Goal: Task Accomplishment & Management: Manage account settings

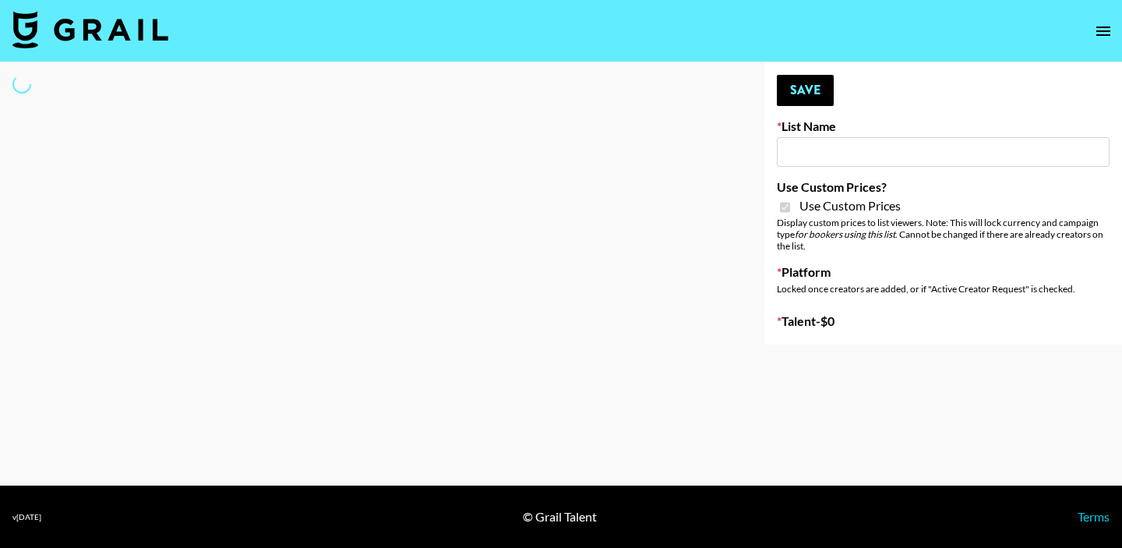
type input "DDG Beauty"
checkbox input "true"
select select "Brand"
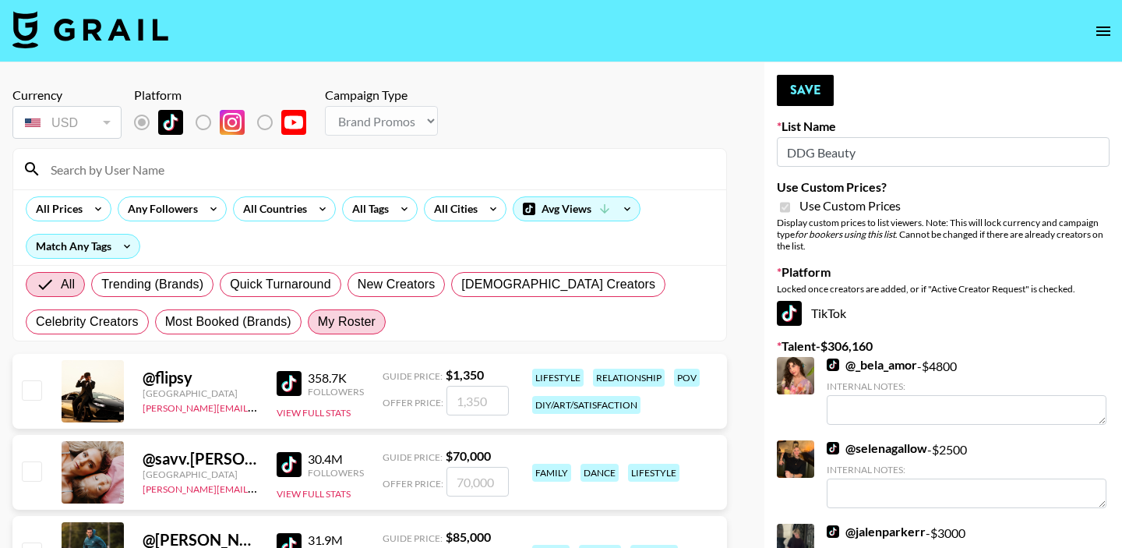
click at [318, 320] on span "My Roster" at bounding box center [347, 322] width 58 height 19
click at [318, 322] on input "My Roster" at bounding box center [318, 322] width 0 height 0
radio input "true"
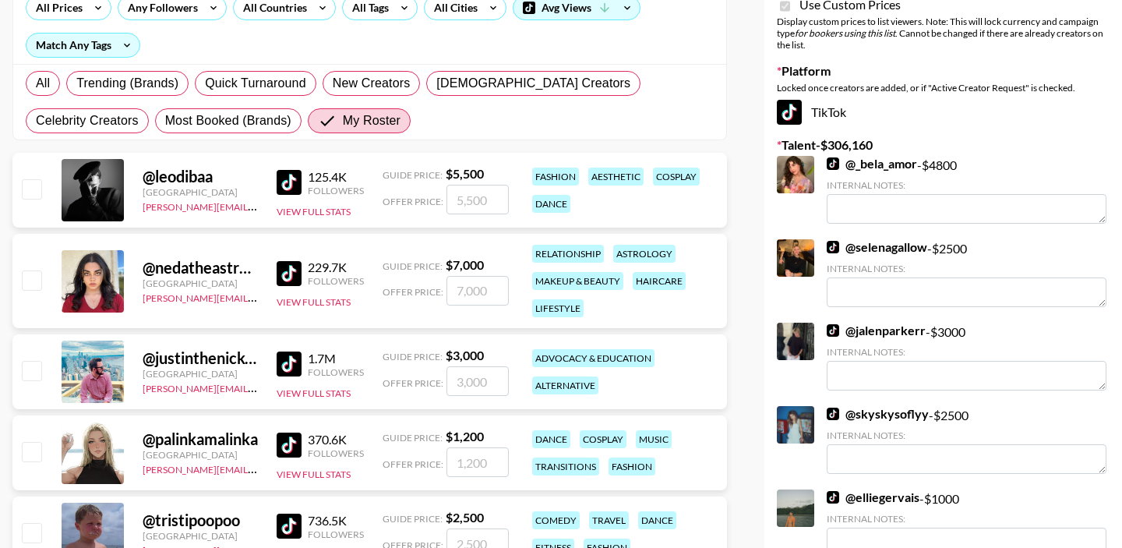
scroll to position [211, 0]
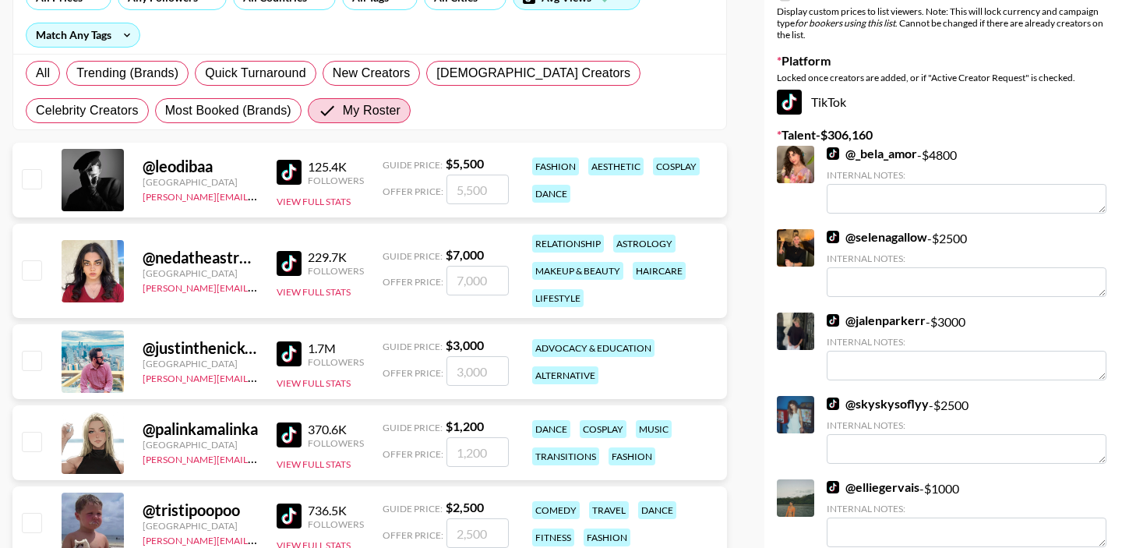
click at [23, 273] on input "checkbox" at bounding box center [31, 269] width 19 height 19
checkbox input "true"
type input "7000"
drag, startPoint x: 493, startPoint y: 279, endPoint x: 446, endPoint y: 274, distance: 47.9
click at [450, 277] on input "7000" at bounding box center [478, 281] width 62 height 30
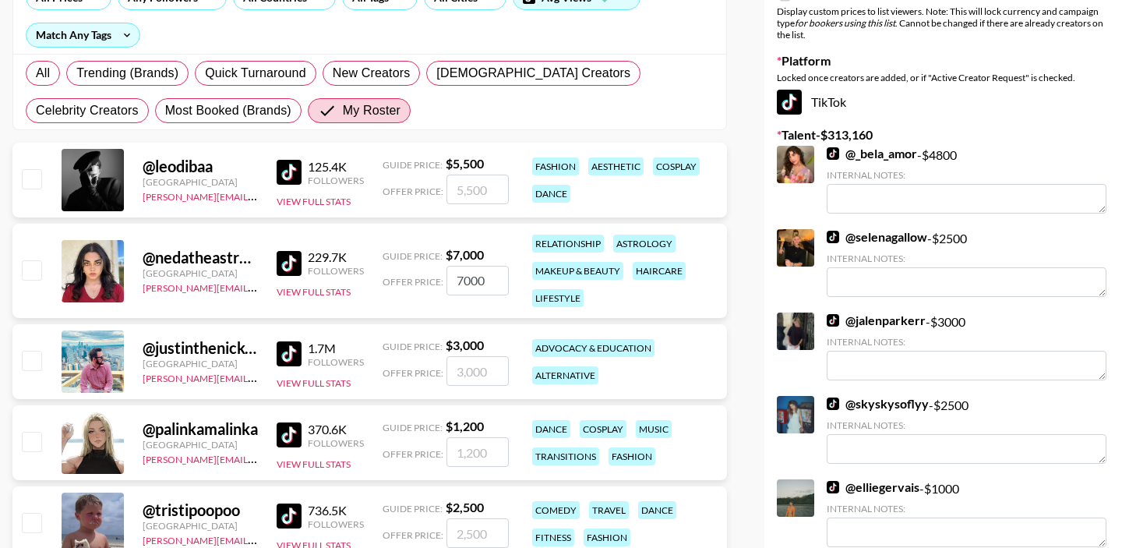
checkbox input "false"
checkbox input "true"
type input "3000"
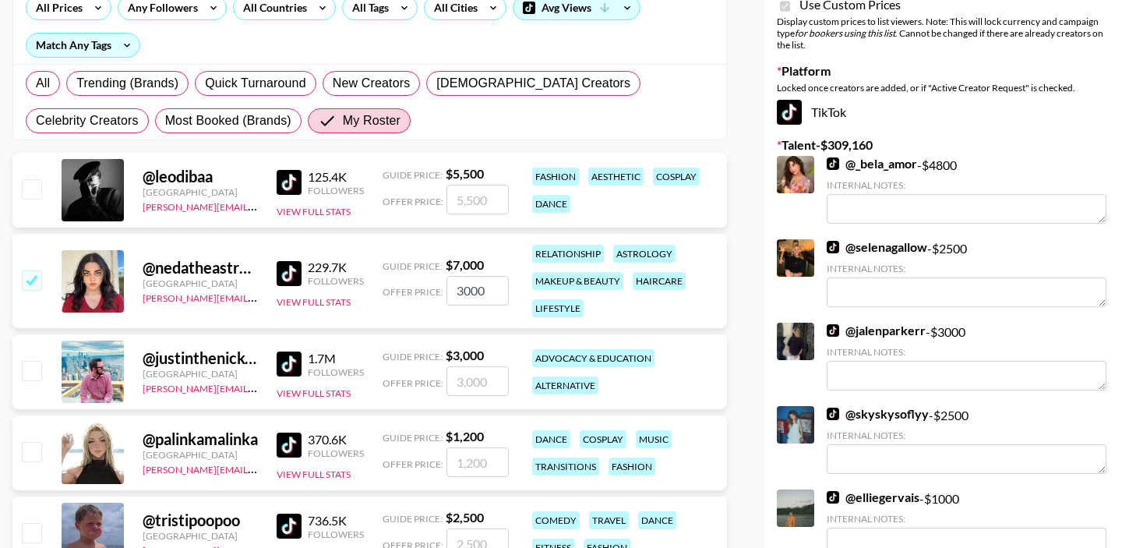
scroll to position [87, 0]
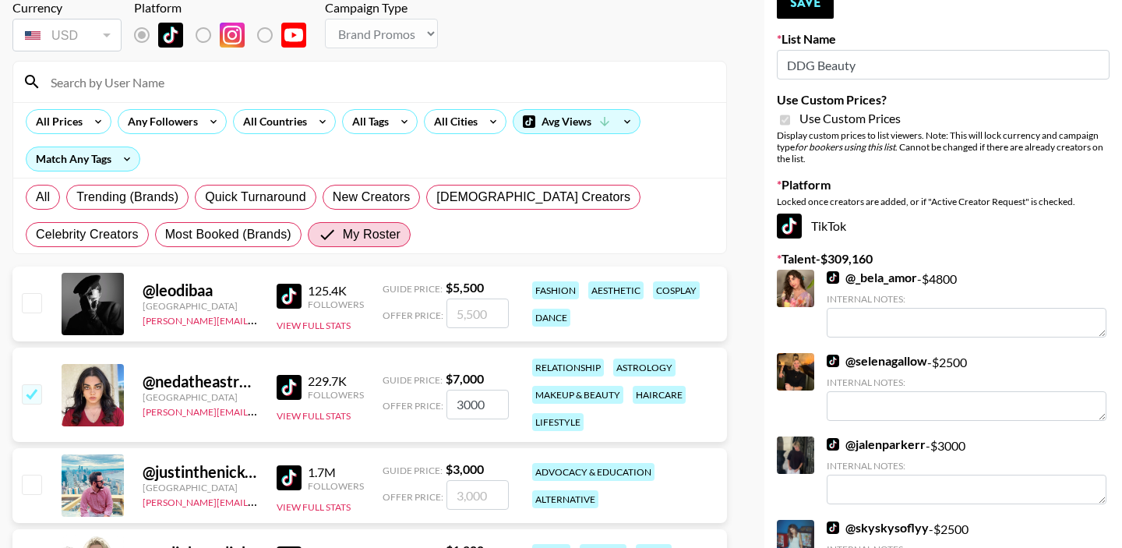
drag, startPoint x: 493, startPoint y: 404, endPoint x: 440, endPoint y: 404, distance: 53.8
click at [440, 404] on div "Offer Price: 3000" at bounding box center [446, 405] width 126 height 30
checkbox input "false"
checkbox input "true"
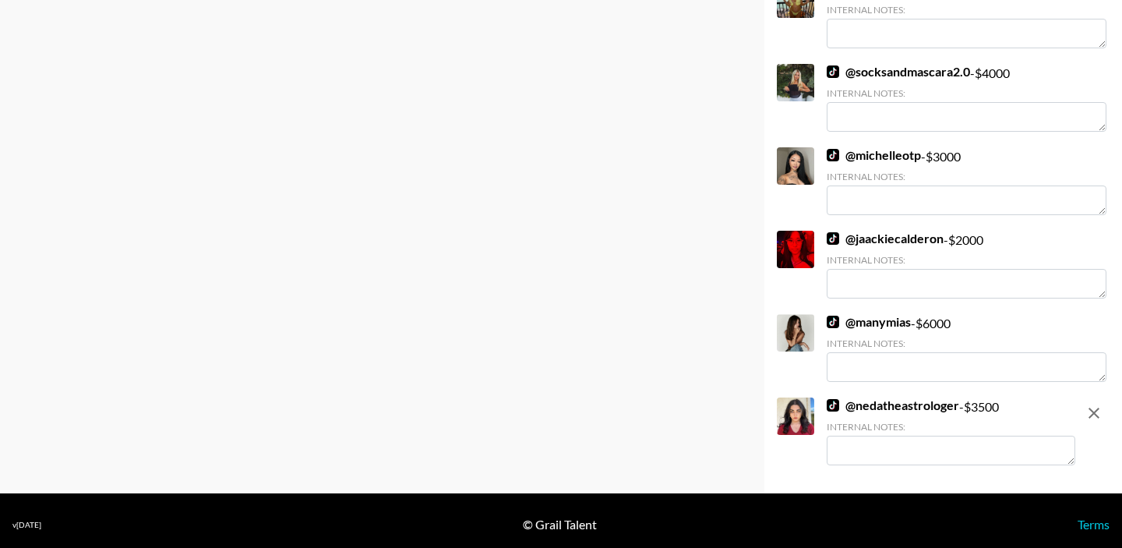
scroll to position [4714, 0]
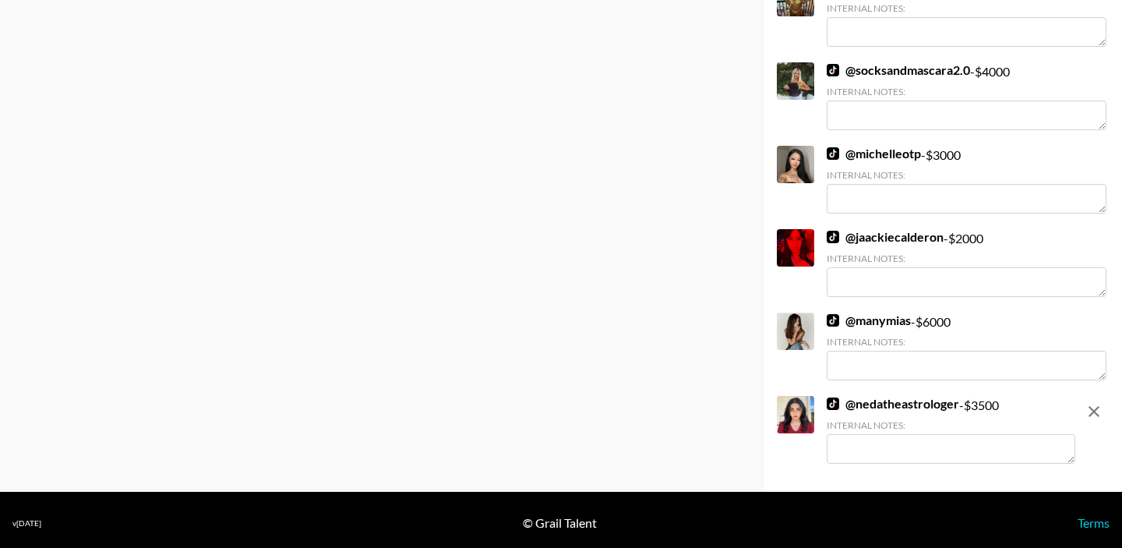
type input "3500"
click at [891, 457] on textarea at bounding box center [951, 449] width 249 height 30
type textarea "for integrated"
click at [1086, 440] on div at bounding box center [1094, 431] width 31 height 71
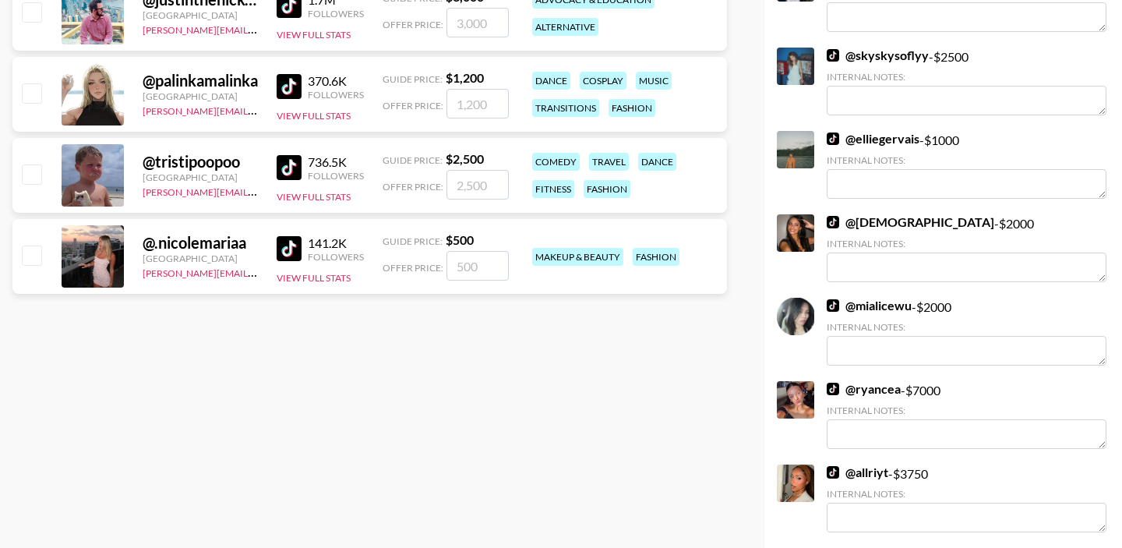
scroll to position [0, 0]
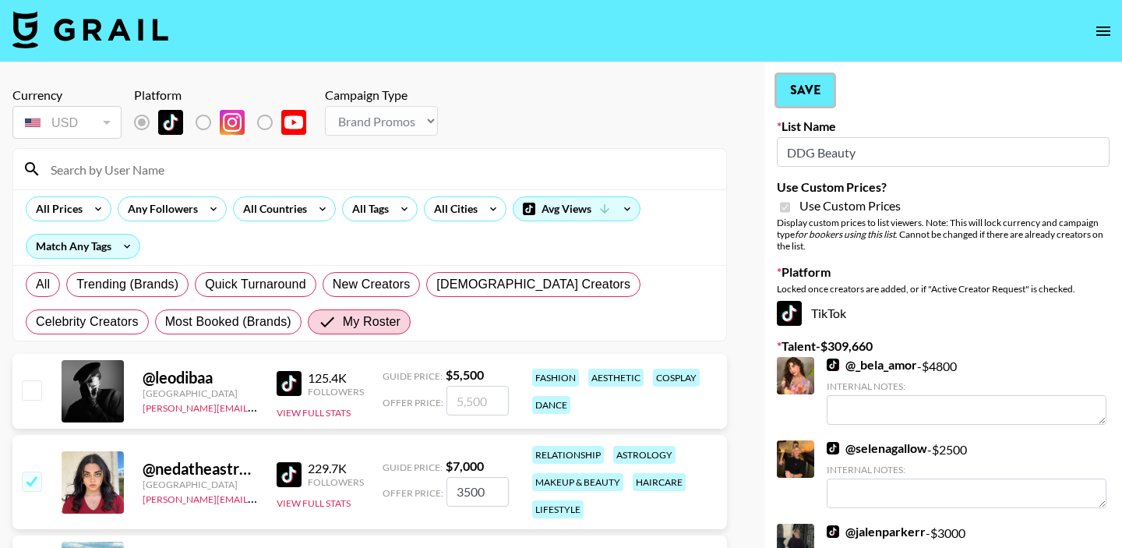
click at [818, 88] on button "Save" at bounding box center [805, 90] width 57 height 31
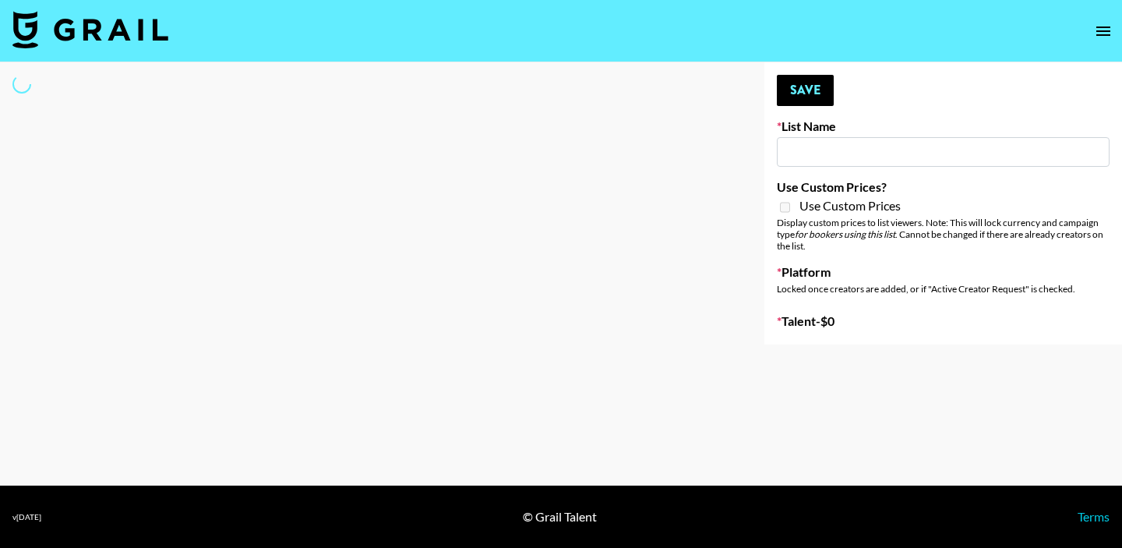
type input "Unreal Management List"
select select "Song"
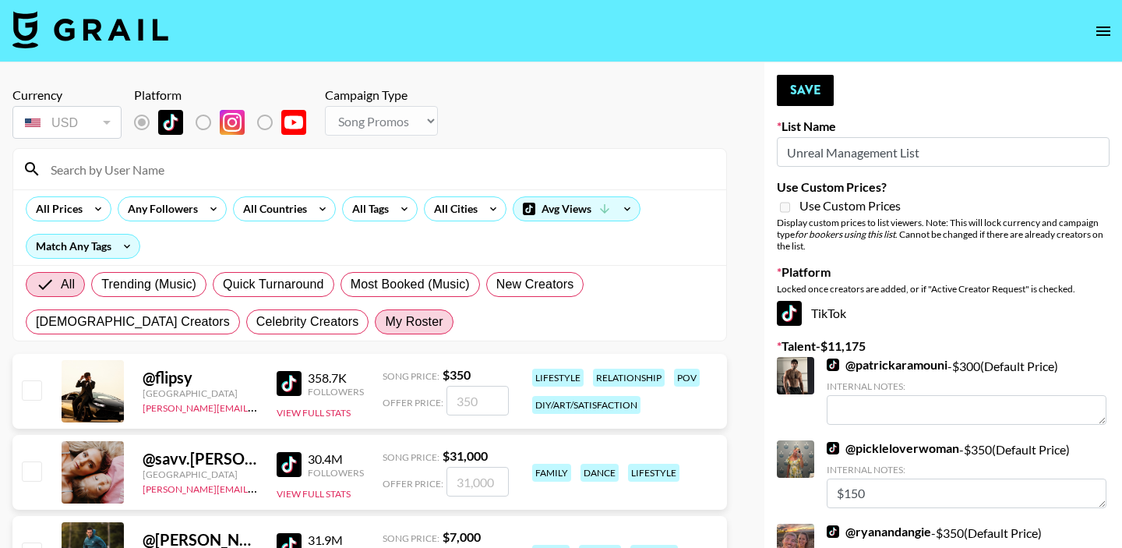
click at [385, 313] on span "My Roster" at bounding box center [414, 322] width 58 height 19
click at [385, 322] on input "My Roster" at bounding box center [385, 322] width 0 height 0
radio input "true"
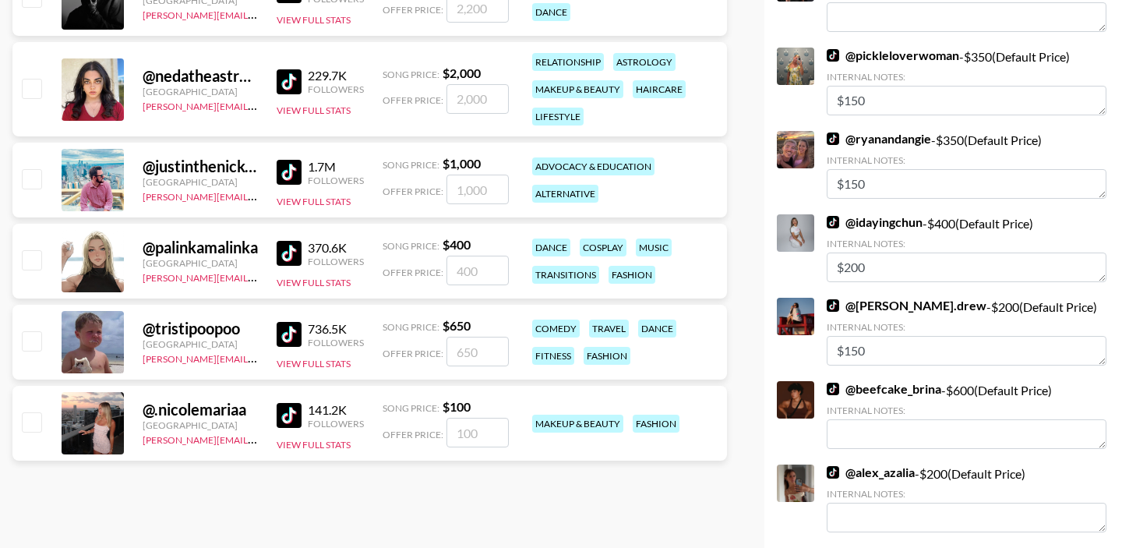
scroll to position [419, 0]
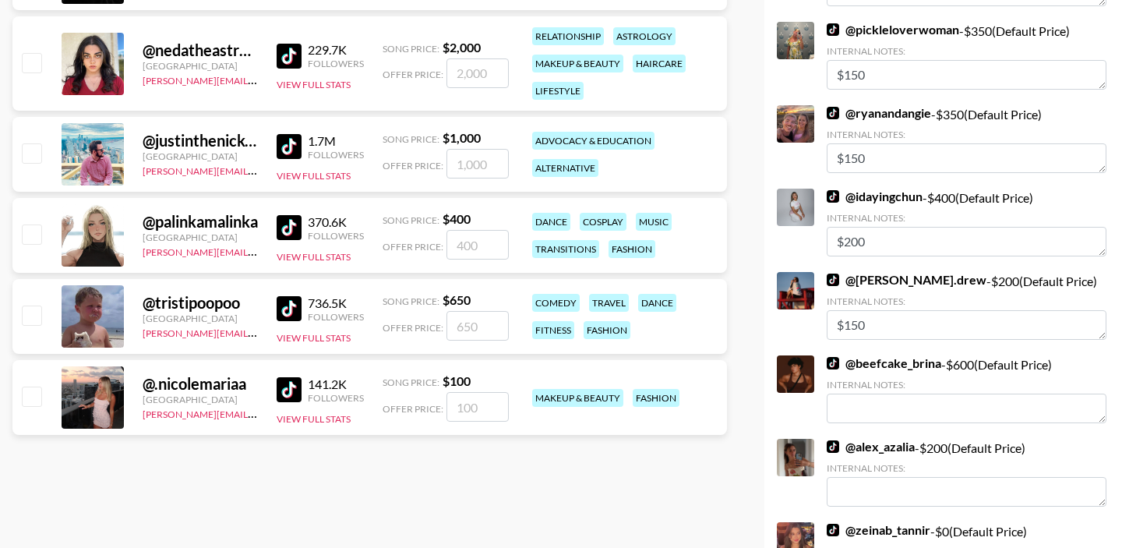
click at [34, 394] on input "checkbox" at bounding box center [31, 396] width 19 height 19
checkbox input "true"
type input "100"
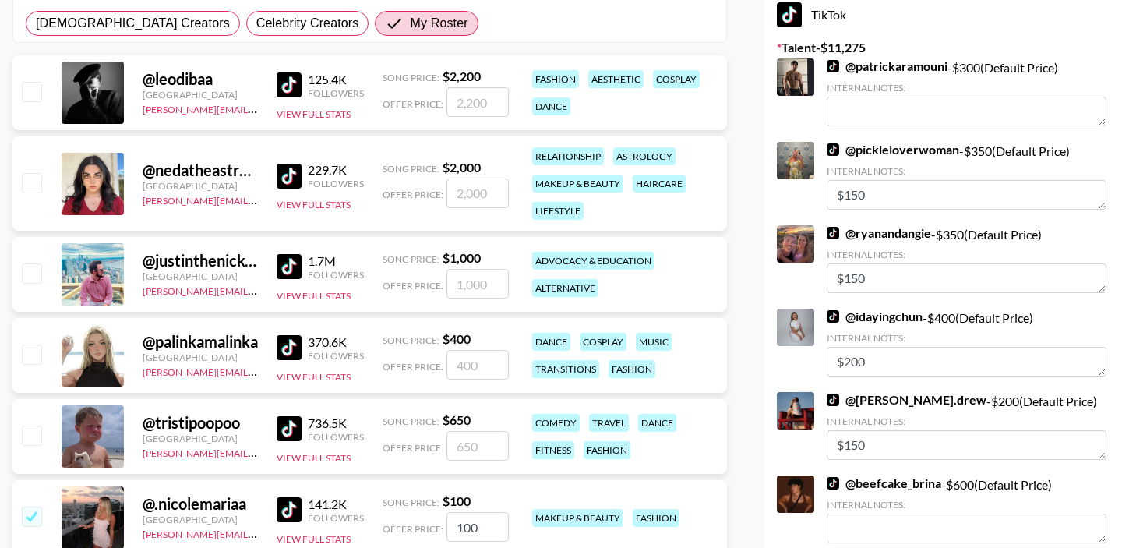
scroll to position [0, 0]
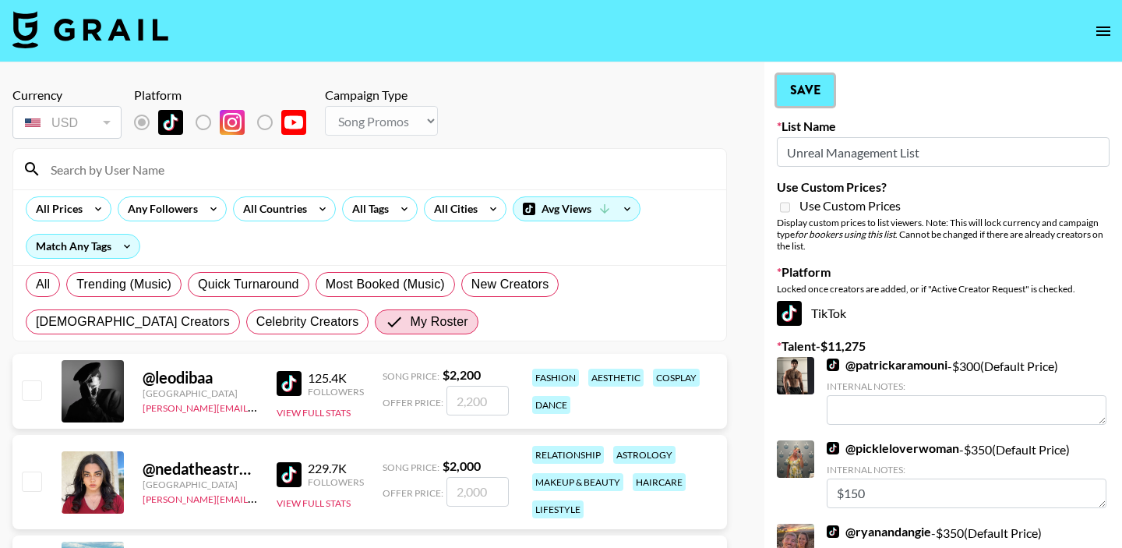
click at [807, 94] on button "Save" at bounding box center [805, 90] width 57 height 31
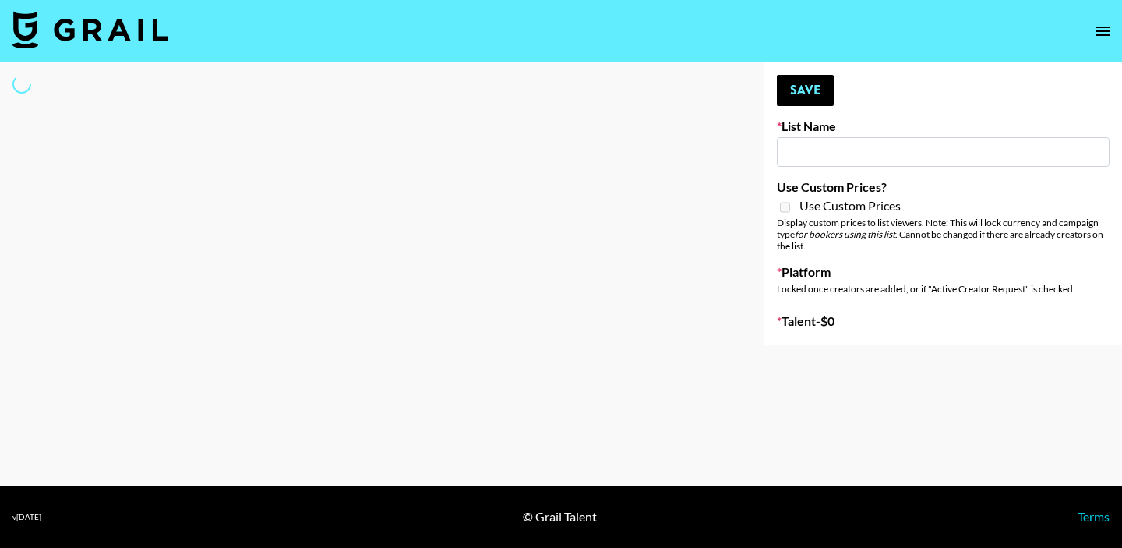
type input "BMD Bday Bash List"
select select "Song"
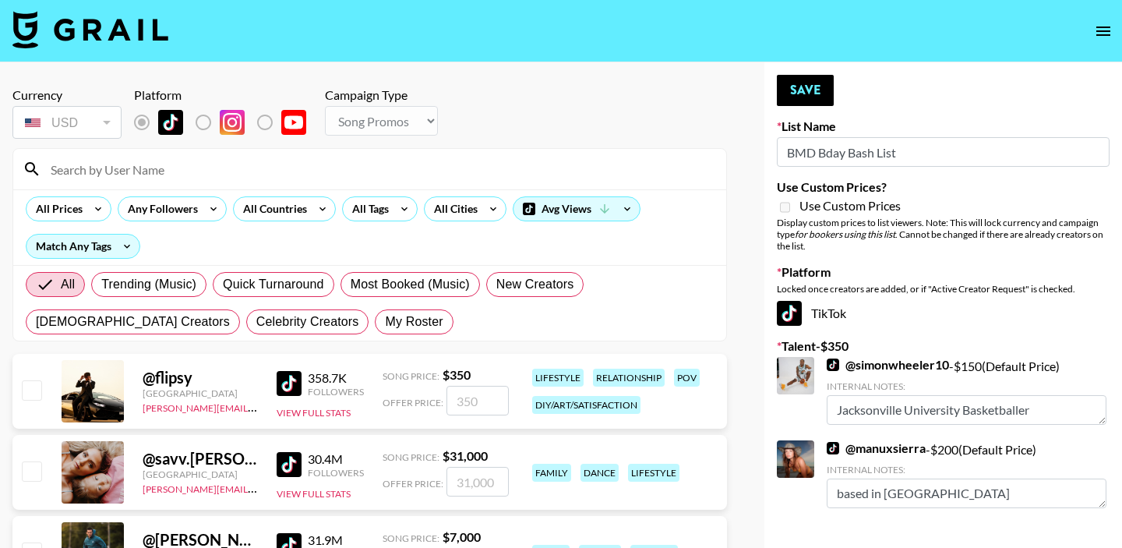
click at [375, 334] on label "My Roster" at bounding box center [414, 321] width 78 height 25
click at [385, 322] on input "My Roster" at bounding box center [385, 322] width 0 height 0
radio input "true"
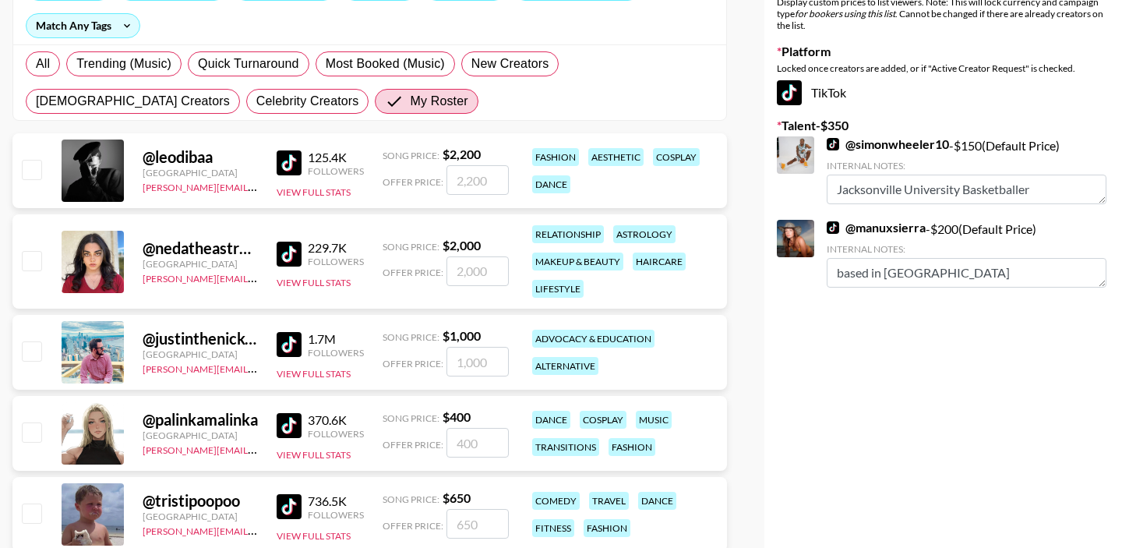
scroll to position [227, 0]
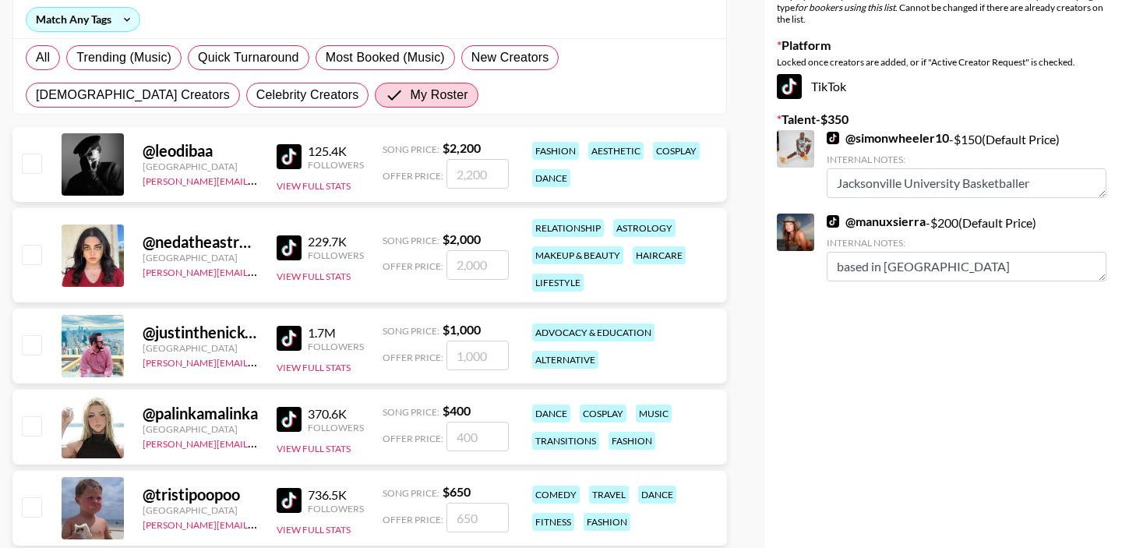
click at [28, 507] on input "checkbox" at bounding box center [31, 506] width 19 height 19
checkbox input "true"
type input "650"
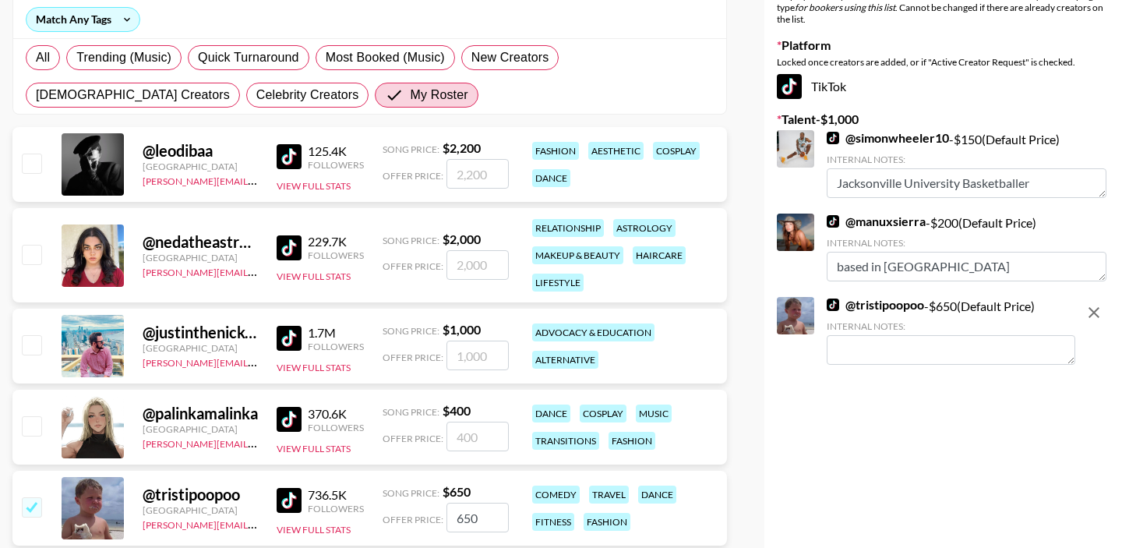
click at [859, 350] on textarea at bounding box center [951, 350] width 249 height 30
type textarea "based near [GEOGRAPHIC_DATA]"
click at [871, 418] on div "Your changes have been saved! Save List Name BMD Bday Bash List Use Custom Pric…" at bounding box center [944, 241] width 358 height 810
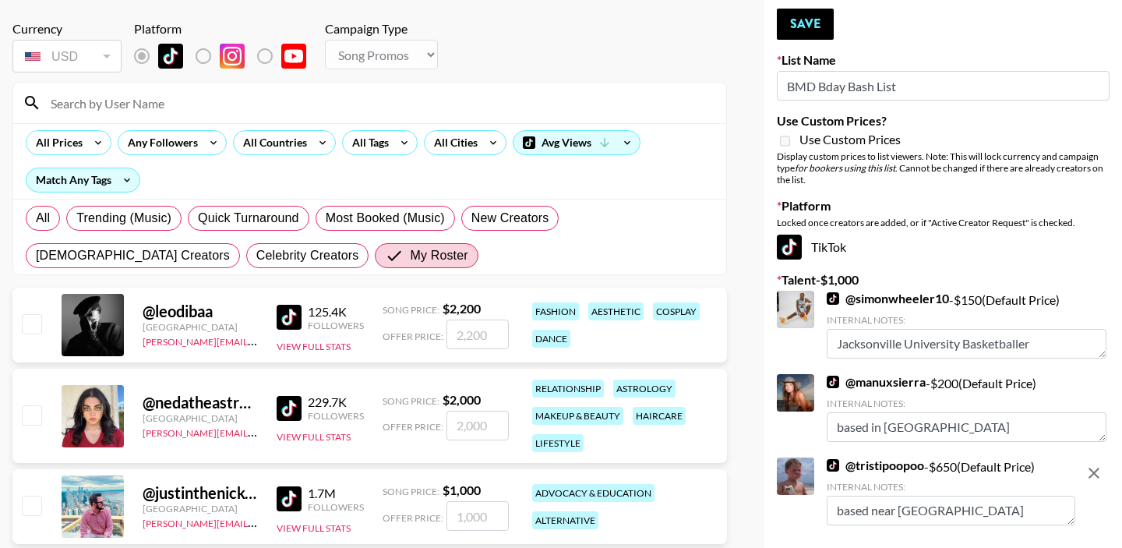
scroll to position [0, 0]
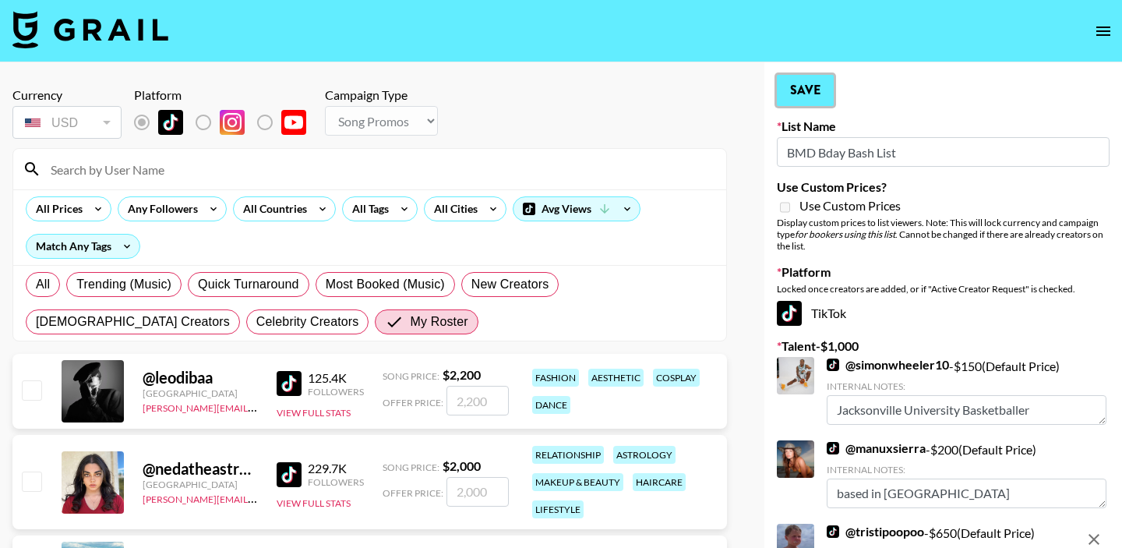
click at [811, 89] on button "Save" at bounding box center [805, 90] width 57 height 31
